Goal: Transaction & Acquisition: Purchase product/service

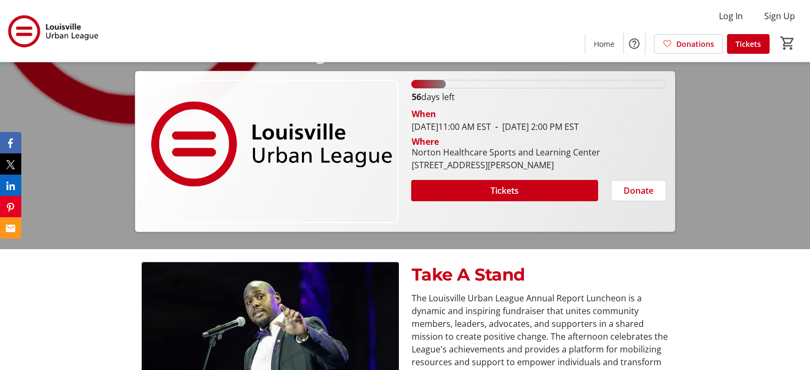
scroll to position [160, 0]
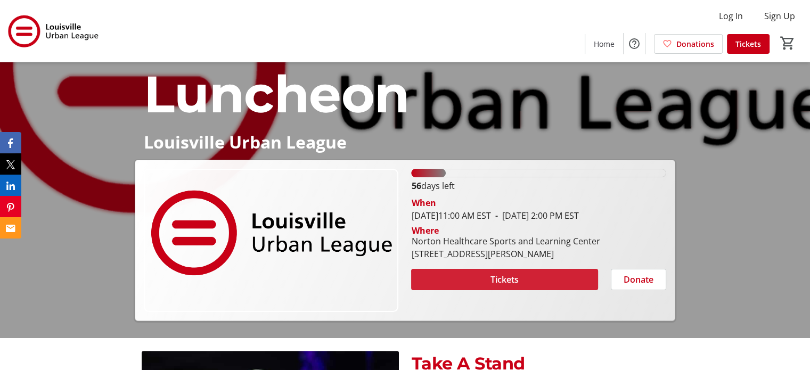
click at [505, 292] on span at bounding box center [504, 280] width 186 height 26
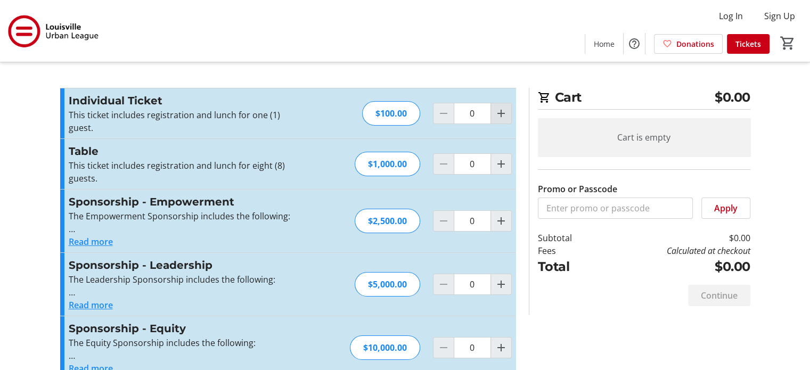
click at [503, 112] on mat-icon "Increment by one" at bounding box center [500, 113] width 13 height 13
type input "1"
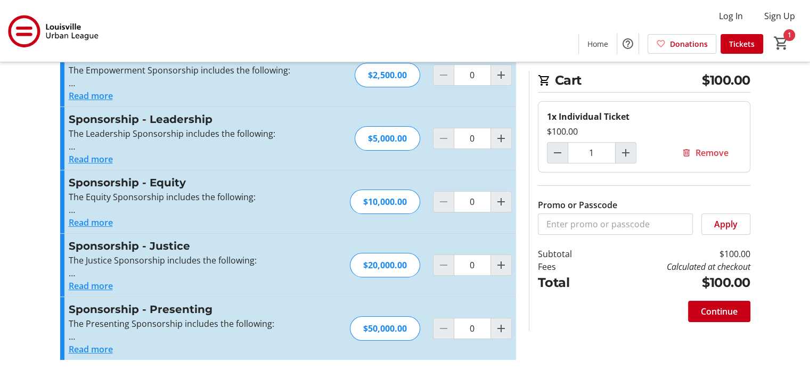
scroll to position [147, 0]
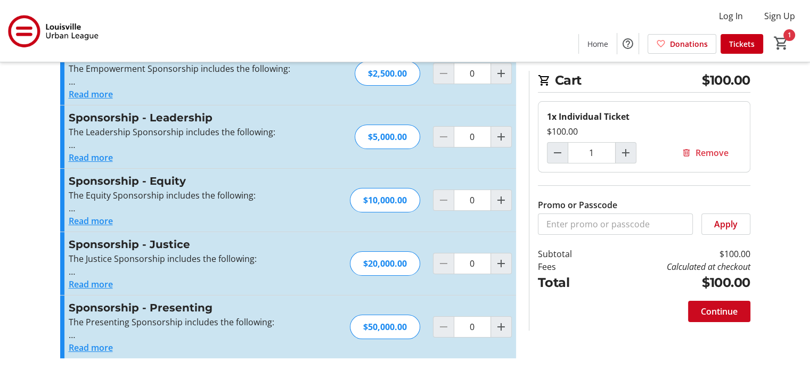
click at [705, 312] on span "Continue" at bounding box center [718, 311] width 37 height 13
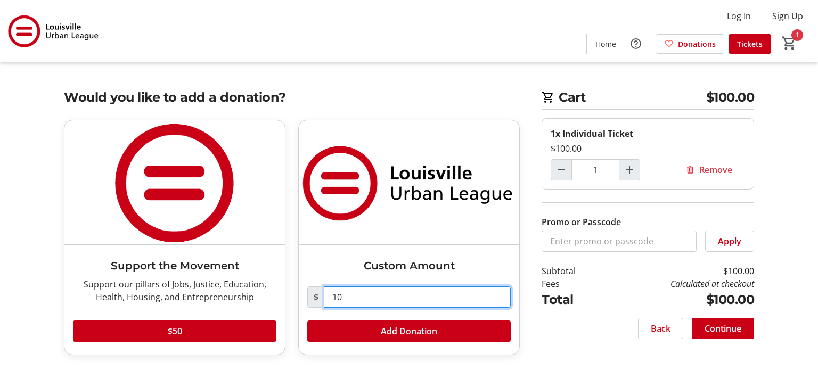
drag, startPoint x: 343, startPoint y: 296, endPoint x: 317, endPoint y: 295, distance: 25.6
click at [317, 295] on div "$ 10" at bounding box center [408, 296] width 203 height 21
type input "0"
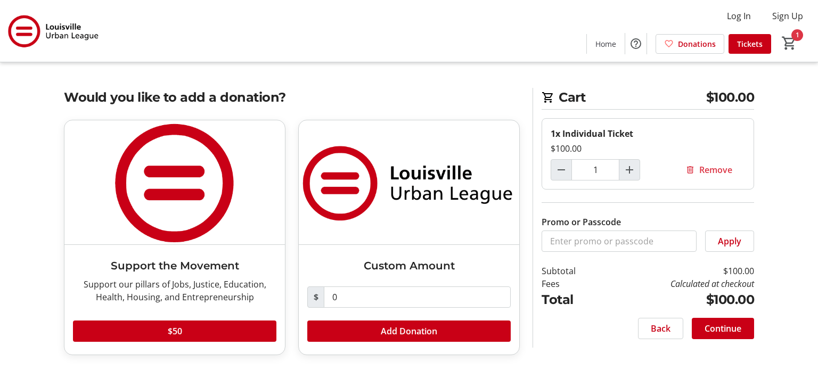
click at [543, 347] on div "Would you like to add a donation? Support the Movement Support our pillars of J…" at bounding box center [408, 228] width 703 height 280
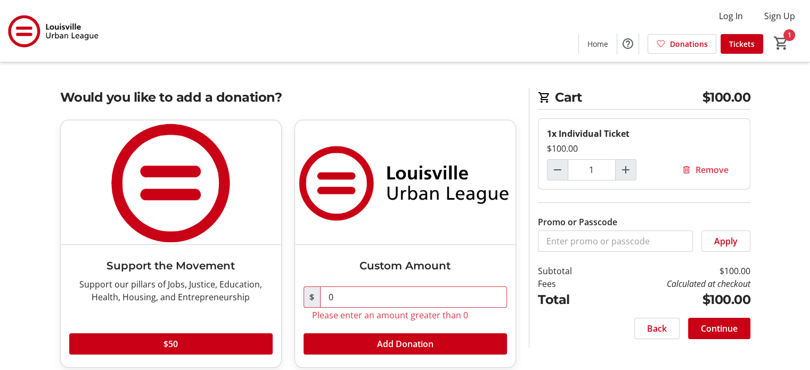
scroll to position [10, 0]
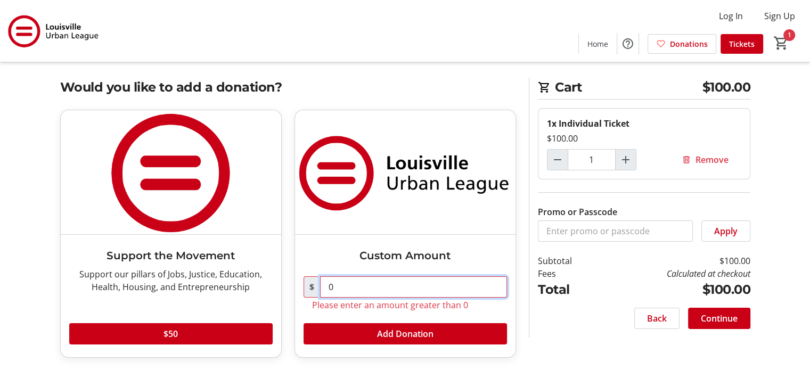
click at [435, 277] on input "0" at bounding box center [413, 286] width 187 height 21
click at [429, 77] on div "Cart $100.00 1x Individual Ticket $100.00 1 Remove Promo or Passcode Apply Subt…" at bounding box center [405, 180] width 703 height 381
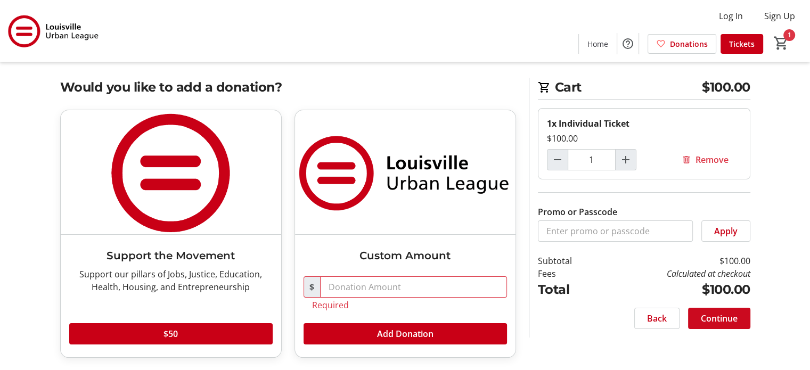
click at [733, 326] on span at bounding box center [719, 319] width 62 height 26
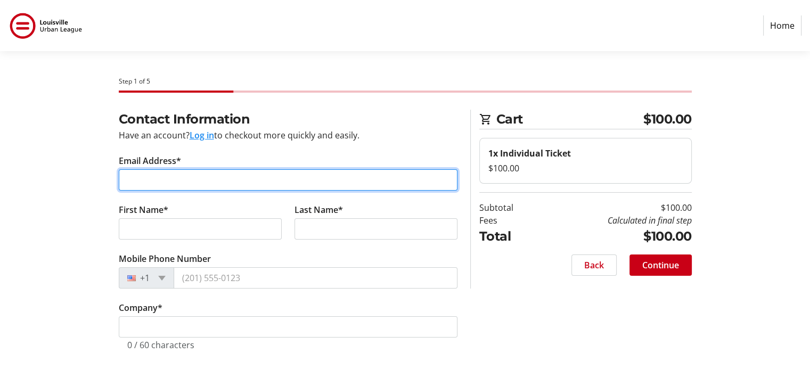
click at [318, 179] on input "Email Address*" at bounding box center [288, 179] width 338 height 21
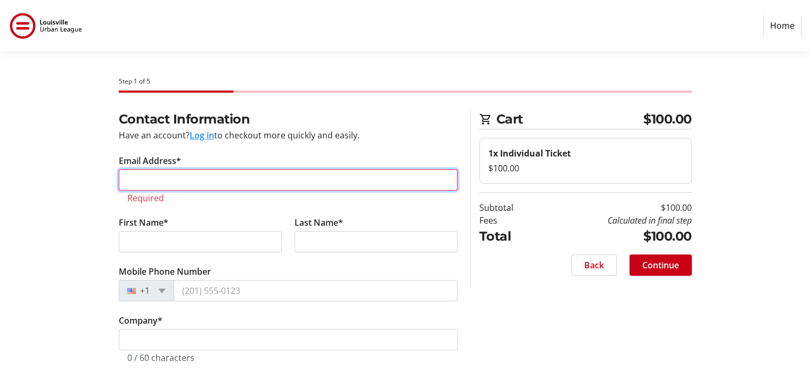
click at [203, 183] on input "Email Address*" at bounding box center [288, 179] width 338 height 21
paste input "[PERSON_NAME][EMAIL_ADDRESS][DOMAIN_NAME]"
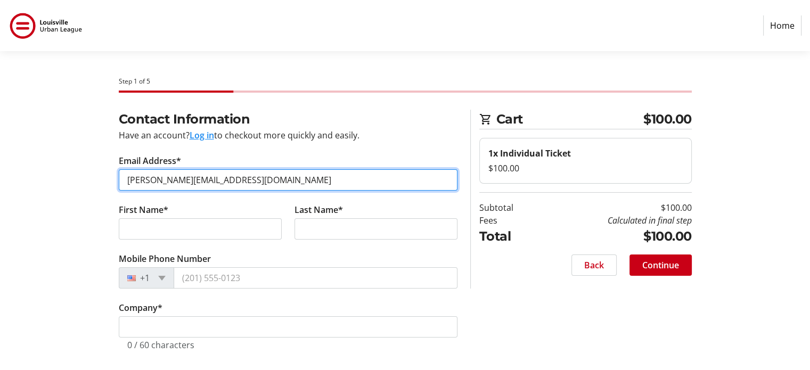
type input "[PERSON_NAME][EMAIL_ADDRESS][DOMAIN_NAME]"
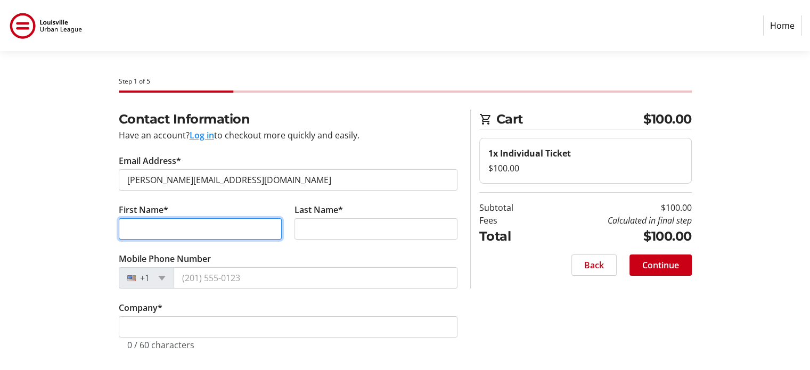
click at [169, 225] on input "First Name*" at bounding box center [200, 228] width 163 height 21
click at [196, 229] on input "First Name*" at bounding box center [200, 228] width 163 height 21
type input "[PERSON_NAME]"
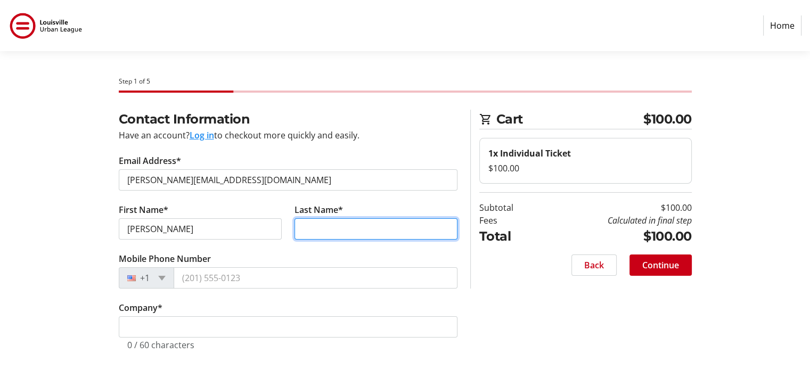
click at [325, 232] on input "Last Name*" at bounding box center [375, 228] width 163 height 21
type input "Carlton"
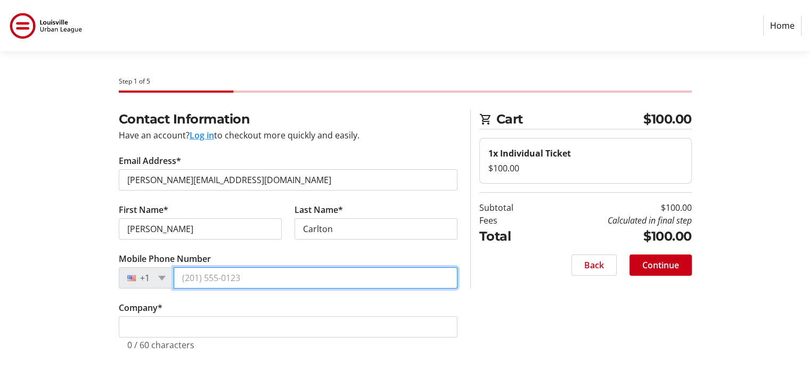
click at [262, 276] on input "Mobile Phone Number" at bounding box center [316, 277] width 284 height 21
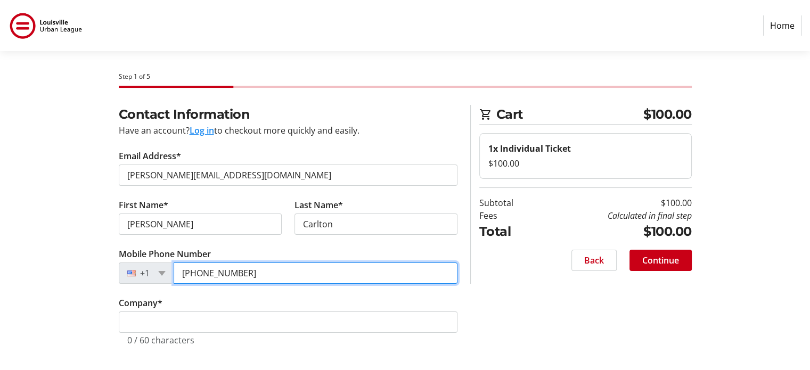
type input "[PHONE_NUMBER]"
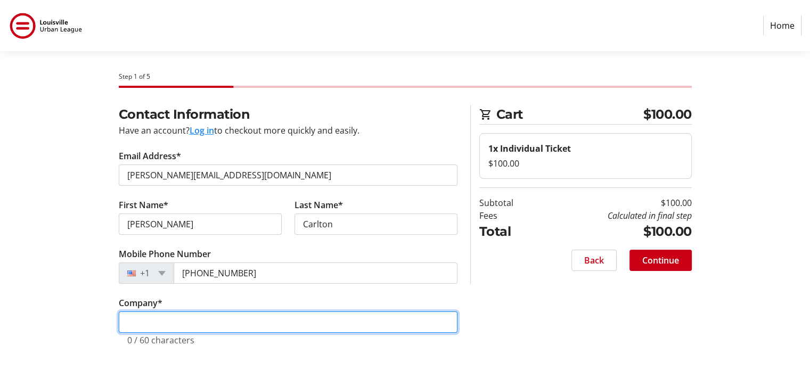
click at [158, 326] on input "Company *" at bounding box center [288, 321] width 338 height 21
type input "C2 Strategic Communications"
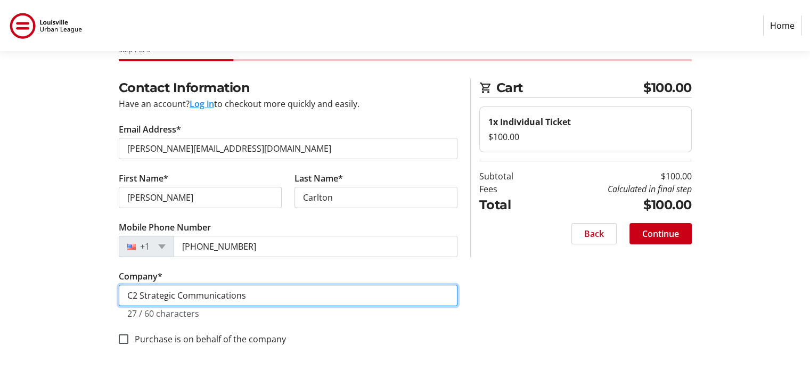
scroll to position [0, 0]
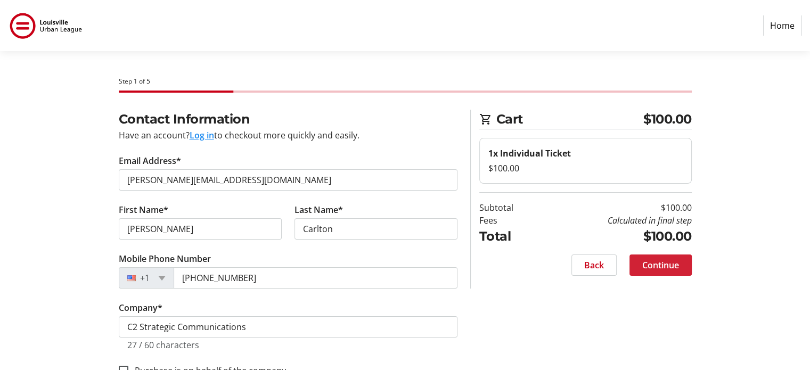
click at [658, 269] on span "Continue" at bounding box center [660, 265] width 37 height 13
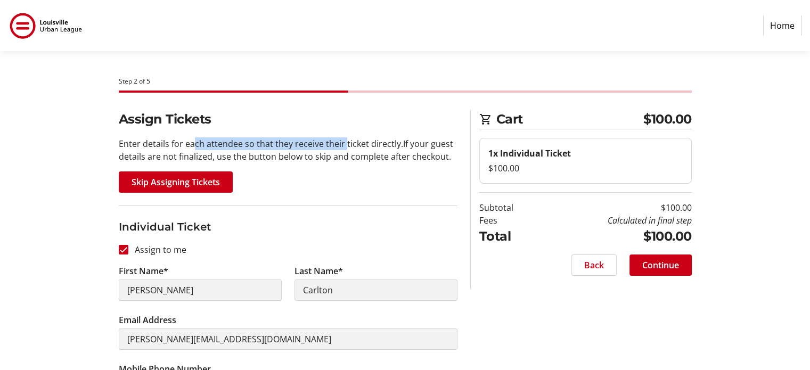
drag, startPoint x: 192, startPoint y: 142, endPoint x: 341, endPoint y: 144, distance: 149.6
click at [341, 144] on p "Enter details for each attendee so that they receive their ticket directly. If …" at bounding box center [288, 150] width 338 height 26
drag, startPoint x: 339, startPoint y: 155, endPoint x: 327, endPoint y: 157, distance: 11.9
click at [339, 155] on p "Enter details for each attendee so that they receive their ticket directly. If …" at bounding box center [288, 150] width 338 height 26
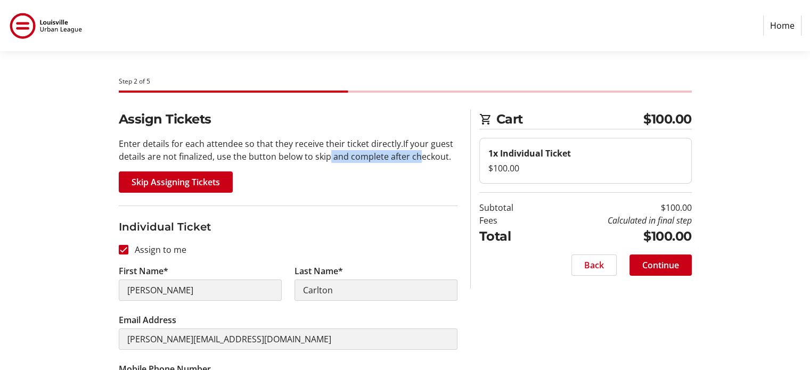
drag, startPoint x: 341, startPoint y: 159, endPoint x: 414, endPoint y: 159, distance: 73.4
click at [414, 159] on p "Enter details for each attendee so that they receive their ticket directly. If …" at bounding box center [288, 150] width 338 height 26
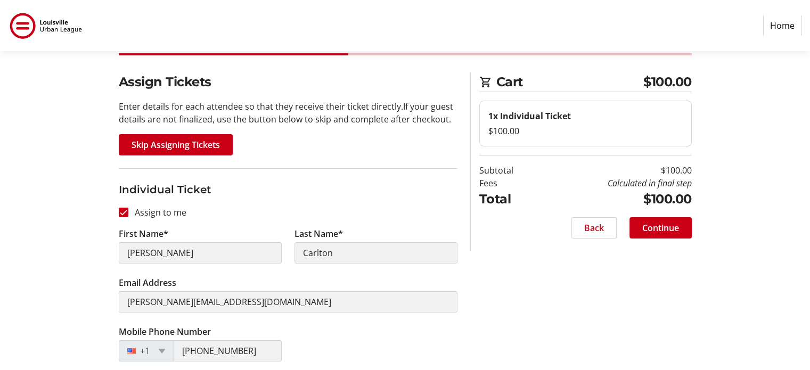
scroll to position [138, 0]
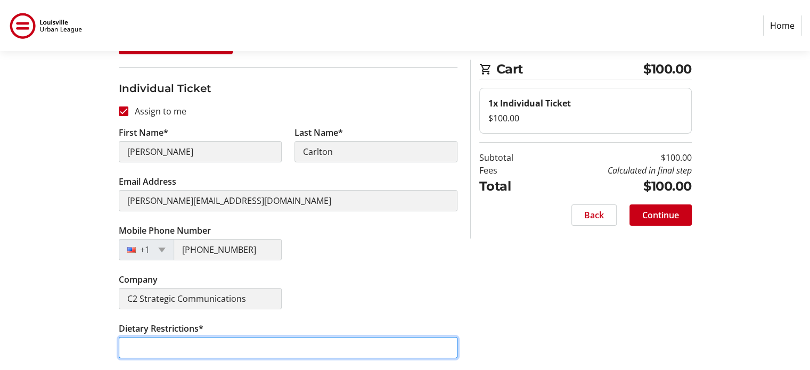
click at [285, 342] on input "Dietary Restrictions*" at bounding box center [288, 347] width 338 height 21
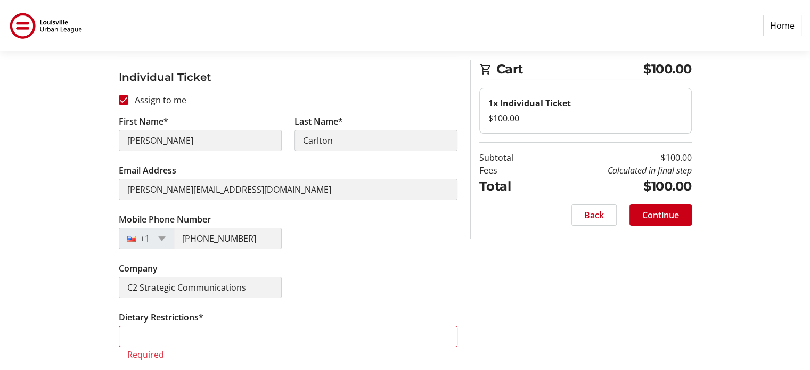
scroll to position [151, 0]
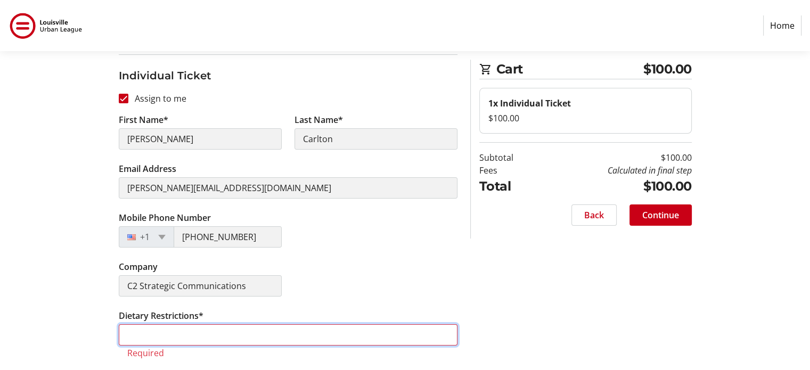
click at [149, 335] on input "Dietary Restrictions*" at bounding box center [288, 334] width 338 height 21
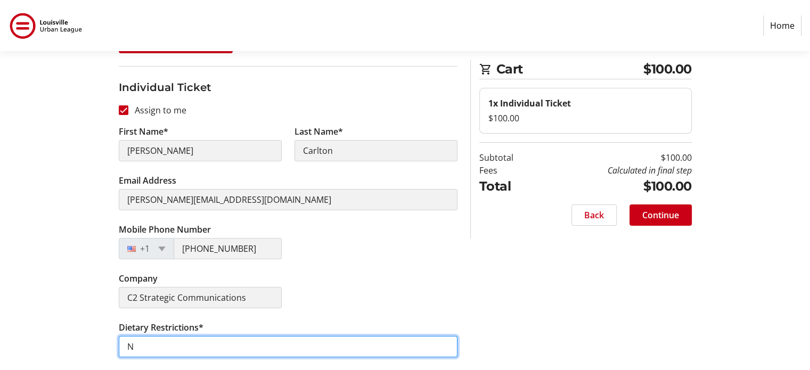
scroll to position [138, 0]
type input "NA"
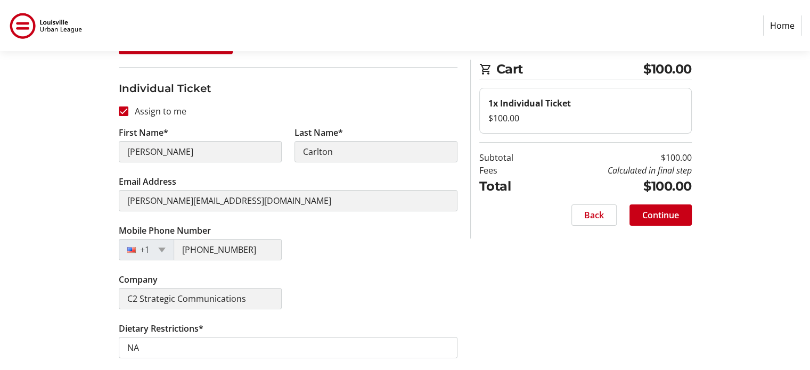
click at [373, 271] on div "Mobile Phone Number [PHONE_NUMBER]" at bounding box center [287, 248] width 351 height 49
click at [544, 254] on div "Assign Tickets Enter details for each attendee so that they receive their ticke…" at bounding box center [405, 171] width 703 height 400
click at [655, 222] on span at bounding box center [660, 215] width 62 height 26
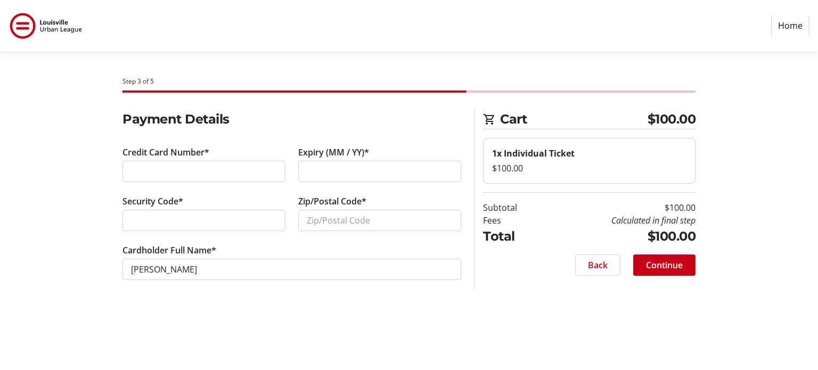
click at [58, 181] on div "Payment Details Credit Card Number* Expiry (MM / YY)* Security Code* Zip/Postal…" at bounding box center [408, 208] width 703 height 196
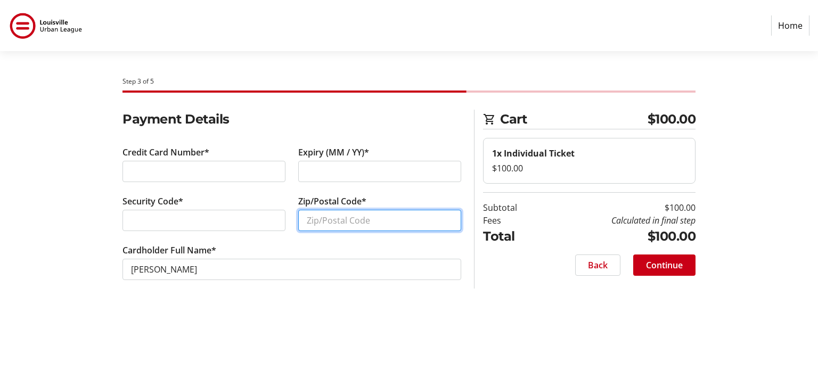
click at [325, 217] on input "Zip/Postal Code*" at bounding box center [379, 220] width 163 height 21
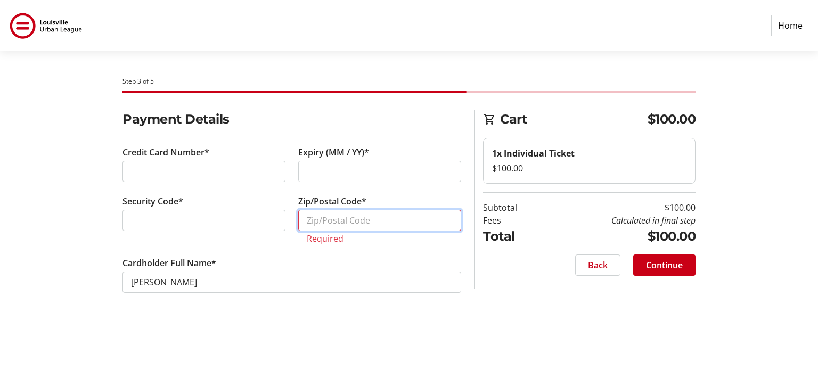
click at [348, 222] on input "Zip/Postal Code*" at bounding box center [379, 220] width 163 height 21
paste input "40243"
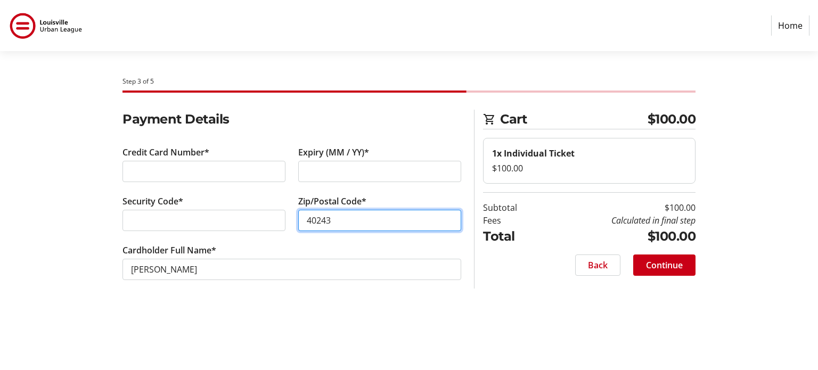
type input "40243"
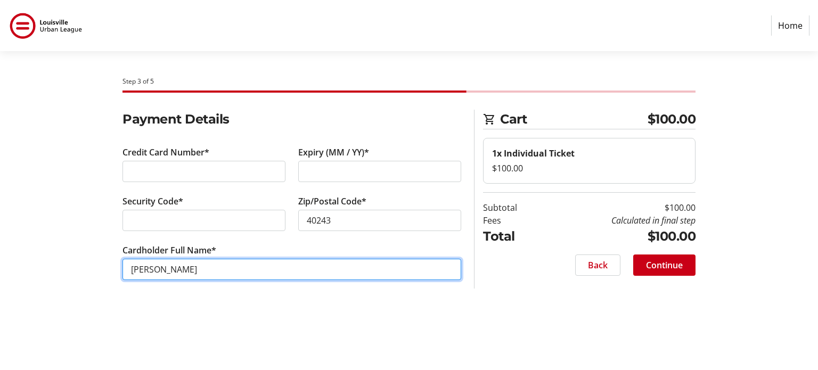
click at [279, 267] on input "[PERSON_NAME]" at bounding box center [291, 269] width 338 height 21
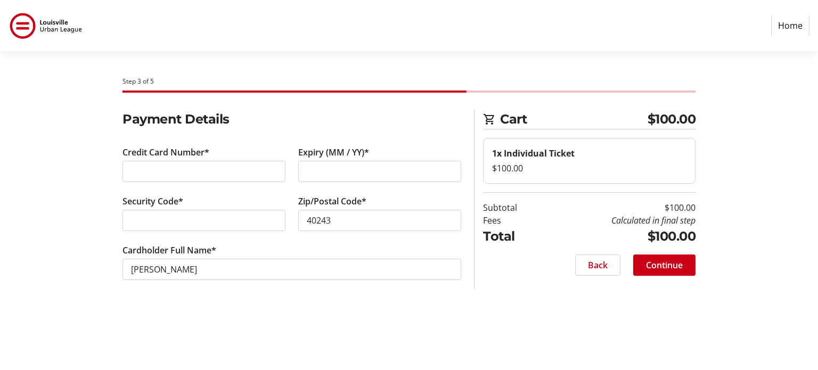
click at [267, 247] on tr-form-field "Cardholder Full Name* [PERSON_NAME]" at bounding box center [291, 268] width 338 height 49
drag, startPoint x: 217, startPoint y: 280, endPoint x: 207, endPoint y: 275, distance: 11.7
click at [207, 275] on tr-form-field "Cardholder Full Name* [PERSON_NAME]" at bounding box center [291, 268] width 338 height 49
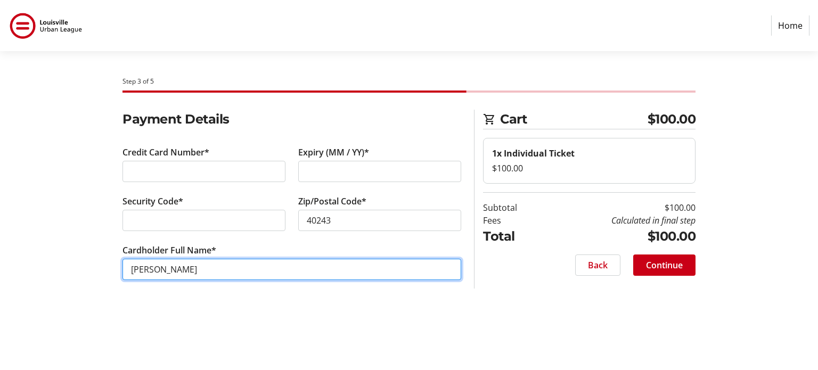
drag, startPoint x: 184, startPoint y: 270, endPoint x: 126, endPoint y: 270, distance: 58.0
click at [126, 270] on input "[PERSON_NAME]" at bounding box center [291, 269] width 338 height 21
type input "[PERSON_NAME]"
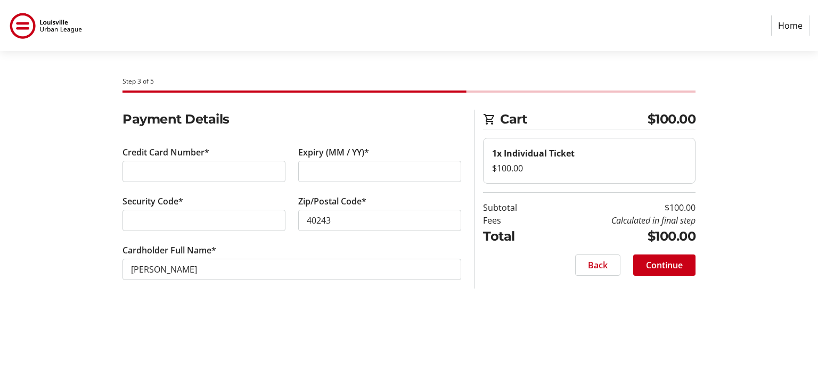
click at [323, 308] on div "Step 3 of 5 Cart $100.00 1x Individual Ticket $100.00 Subtotal $100.00 Fees Cal…" at bounding box center [408, 210] width 703 height 319
click at [673, 270] on span "Continue" at bounding box center [664, 265] width 37 height 13
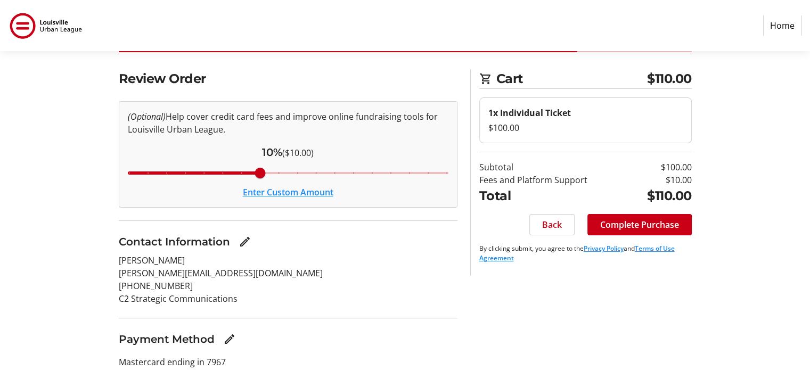
scroll to position [89, 0]
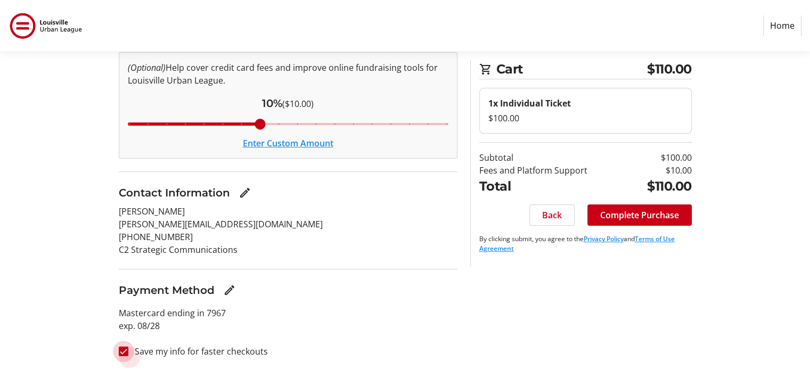
click at [121, 352] on input "Save my info for faster checkouts" at bounding box center [124, 351] width 10 height 10
checkbox input "false"
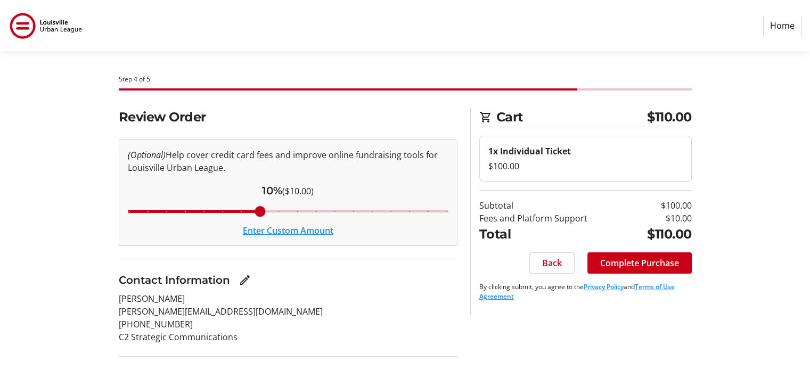
scroll to position [0, 0]
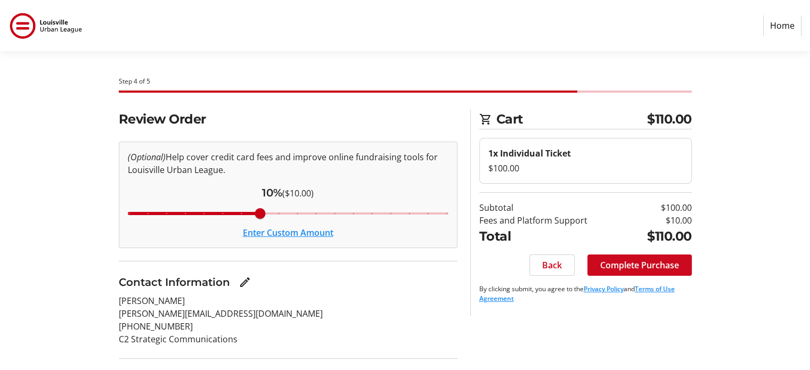
click at [651, 268] on span "Complete Purchase" at bounding box center [639, 265] width 79 height 13
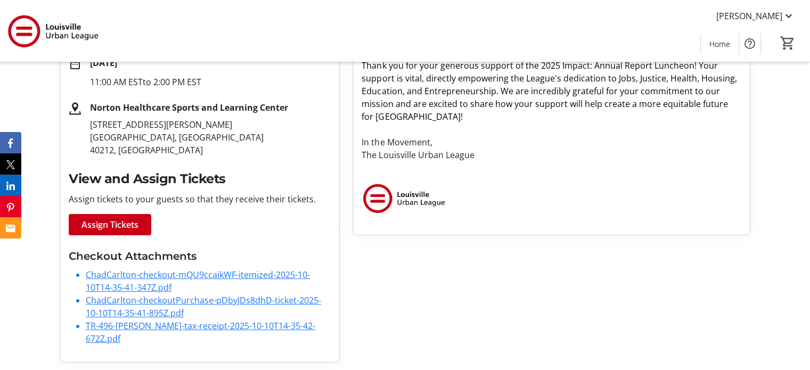
scroll to position [202, 0]
click at [128, 228] on span "Assign Tickets" at bounding box center [109, 224] width 57 height 13
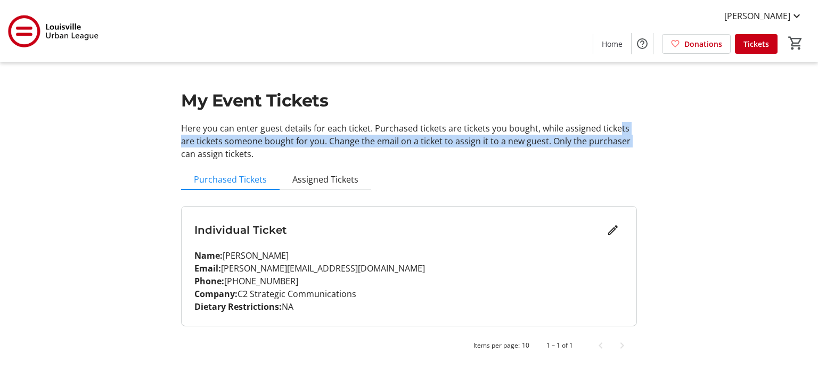
drag, startPoint x: 612, startPoint y: 123, endPoint x: 634, endPoint y: 146, distance: 31.6
click at [634, 146] on p "Here you can enter guest details for each ticket. Purchased tickets are tickets…" at bounding box center [409, 141] width 456 height 38
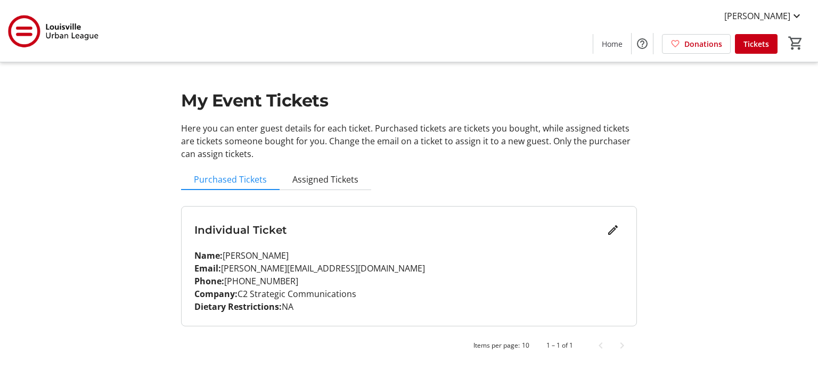
click at [690, 163] on div "My Event Tickets Here you can enter guest details for each ticket. Purchased ti…" at bounding box center [408, 184] width 703 height 369
drag, startPoint x: 239, startPoint y: 142, endPoint x: 445, endPoint y: 151, distance: 206.7
click at [445, 151] on p "Here you can enter guest details for each ticket. Purchased tickets are tickets…" at bounding box center [409, 141] width 456 height 38
click at [447, 151] on p "Here you can enter guest details for each ticket. Purchased tickets are tickets…" at bounding box center [409, 141] width 456 height 38
drag, startPoint x: 441, startPoint y: 144, endPoint x: 517, endPoint y: 144, distance: 76.1
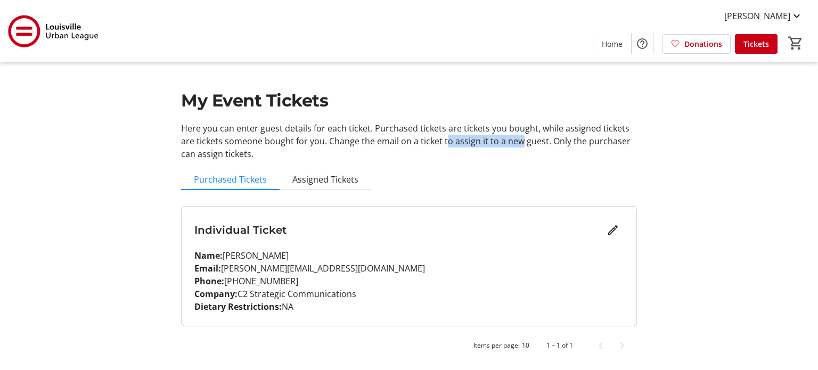
click at [515, 144] on p "Here you can enter guest details for each ticket. Purchased tickets are tickets…" at bounding box center [409, 141] width 456 height 38
drag, startPoint x: 517, startPoint y: 144, endPoint x: 513, endPoint y: 148, distance: 6.1
click at [517, 144] on p "Here you can enter guest details for each ticket. Purchased tickets are tickets…" at bounding box center [409, 141] width 456 height 38
click at [507, 157] on p "Here you can enter guest details for each ticket. Purchased tickets are tickets…" at bounding box center [409, 141] width 456 height 38
